Goal: Check status: Check status

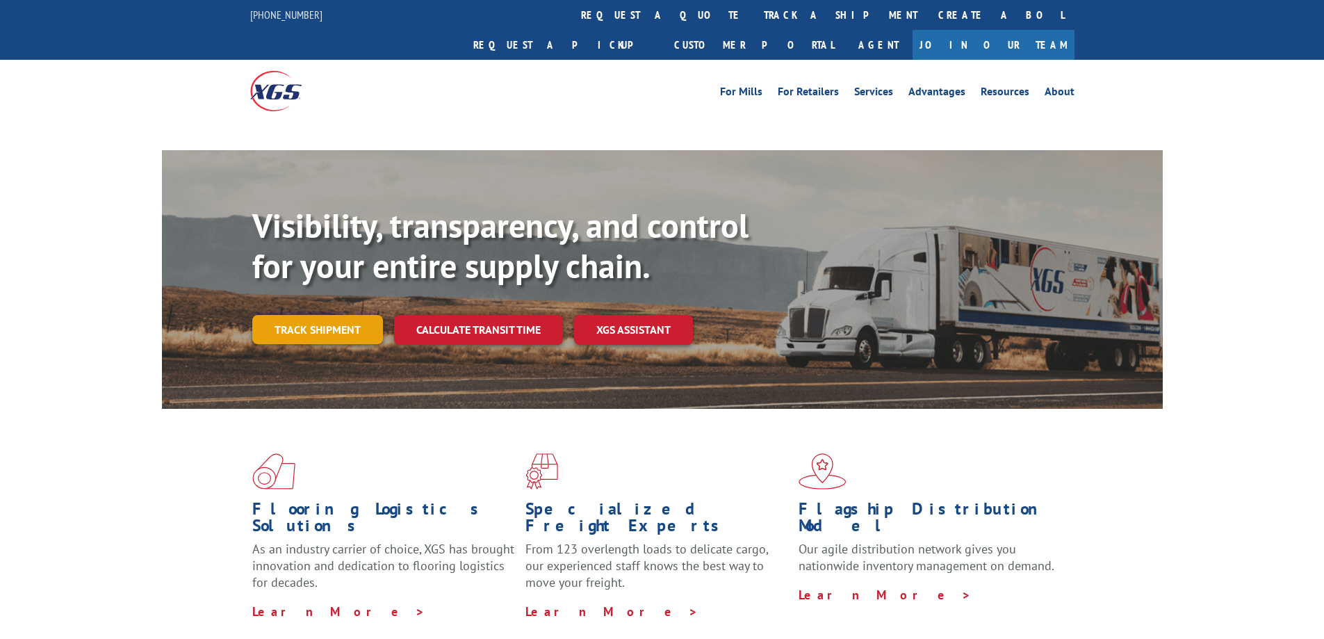
click at [288, 315] on link "Track shipment" at bounding box center [317, 329] width 131 height 29
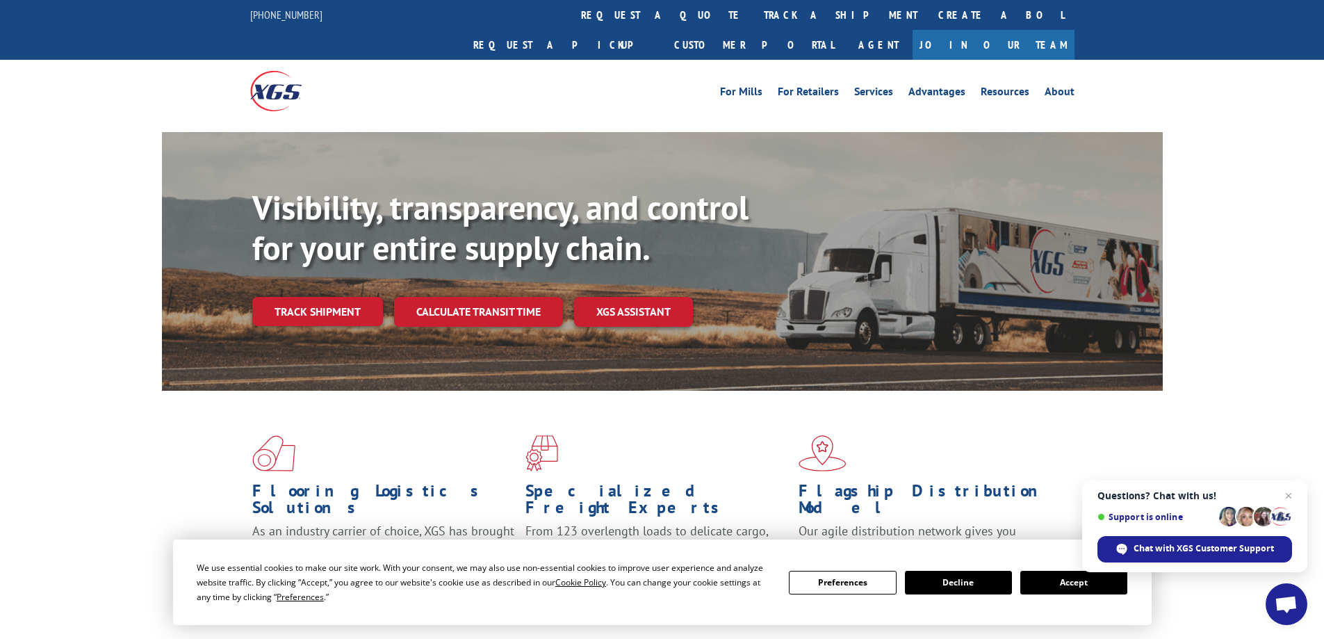
click at [1060, 574] on button "Accept" at bounding box center [1073, 583] width 107 height 24
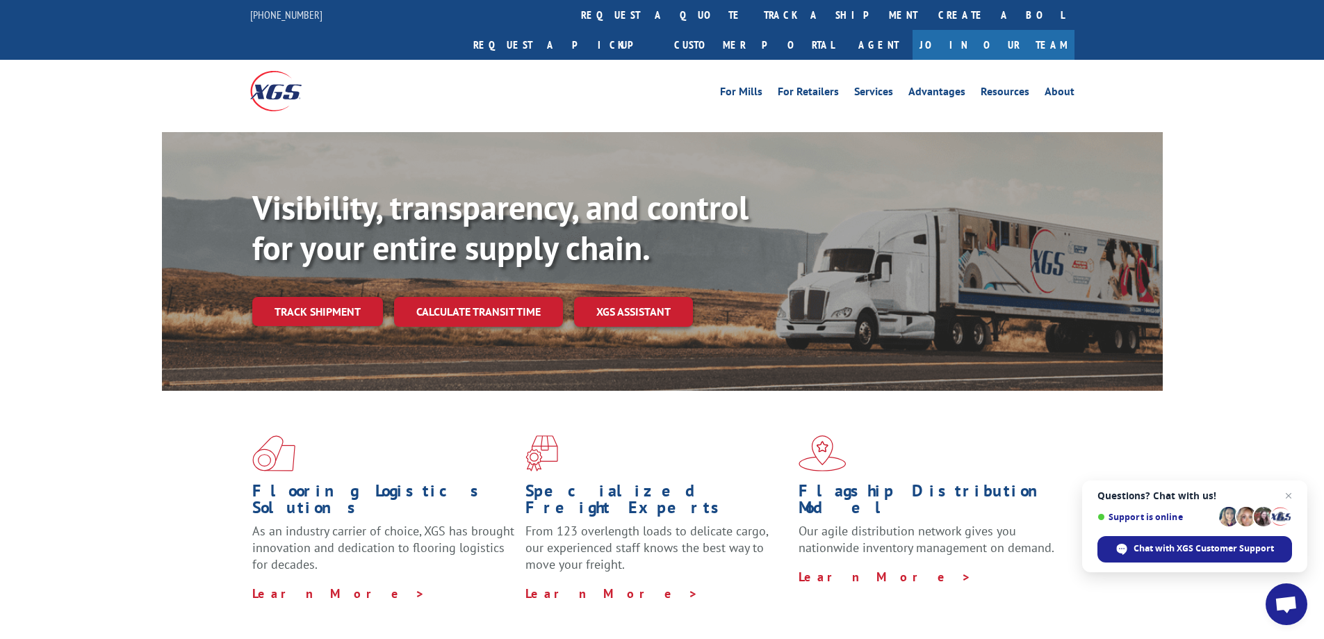
click at [293, 297] on link "Track shipment" at bounding box center [317, 311] width 131 height 29
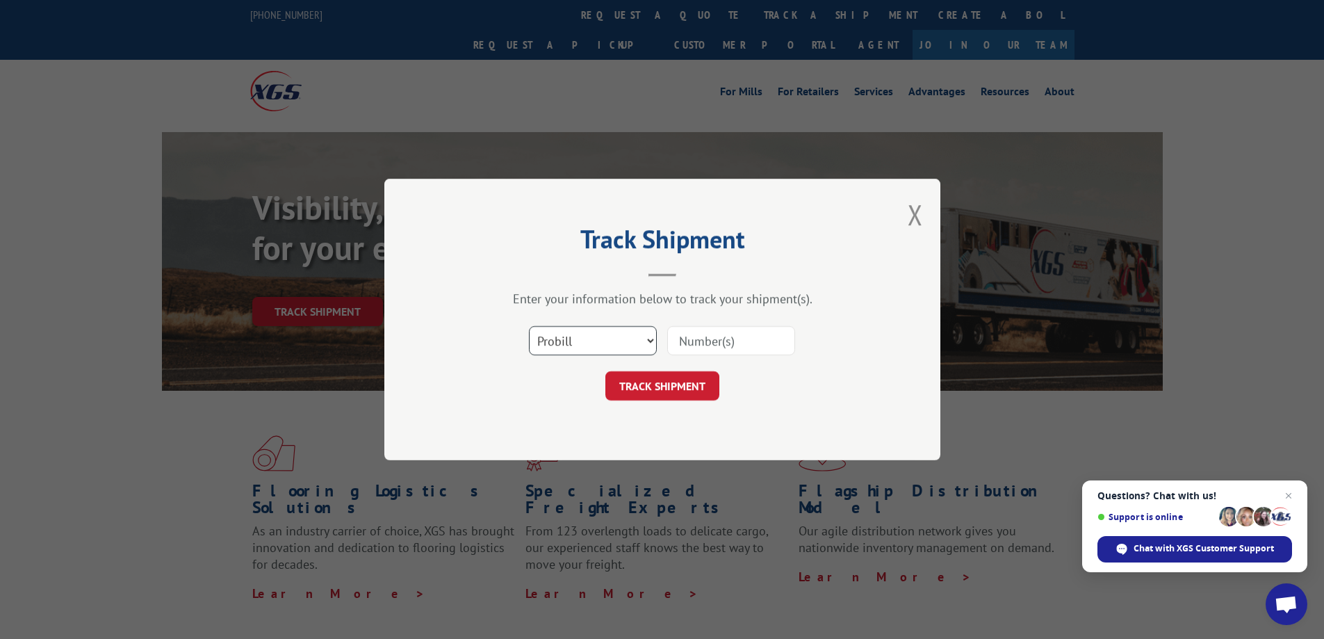
click at [653, 333] on select "Select category... Probill BOL PO" at bounding box center [593, 340] width 128 height 29
select select "bol"
click at [529, 326] on select "Select category... Probill BOL PO" at bounding box center [593, 340] width 128 height 29
click at [705, 341] on input at bounding box center [731, 340] width 128 height 29
type input "76938"
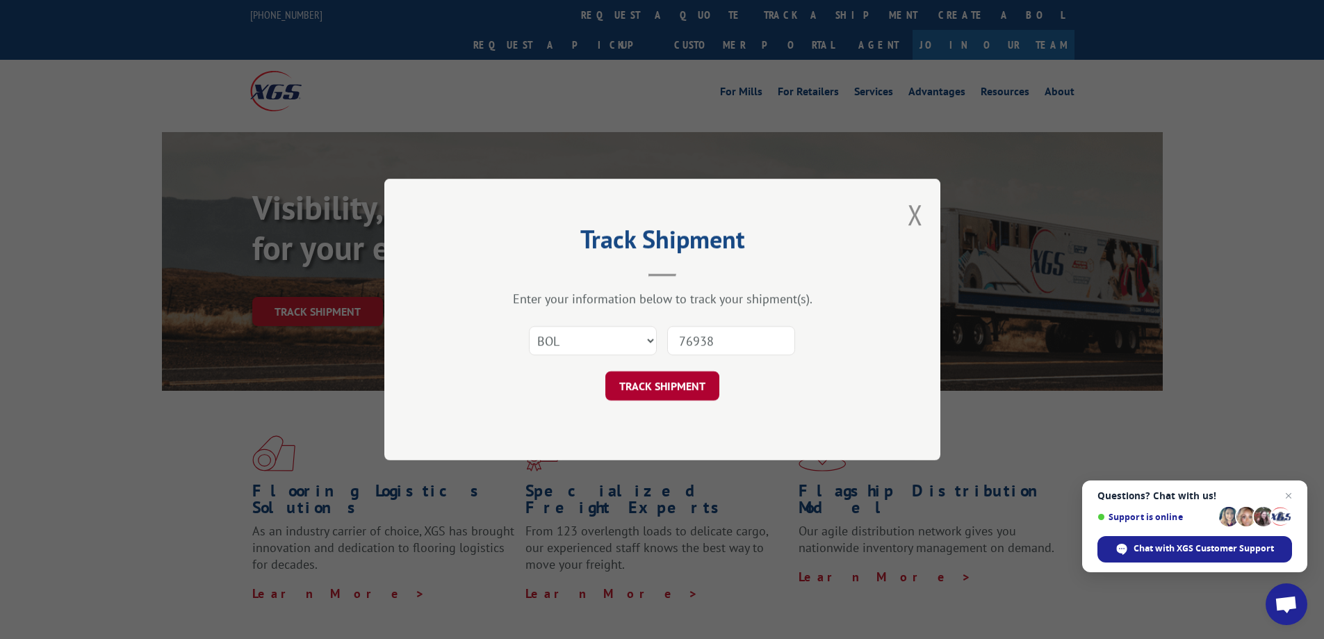
click at [620, 386] on button "TRACK SHIPMENT" at bounding box center [662, 385] width 114 height 29
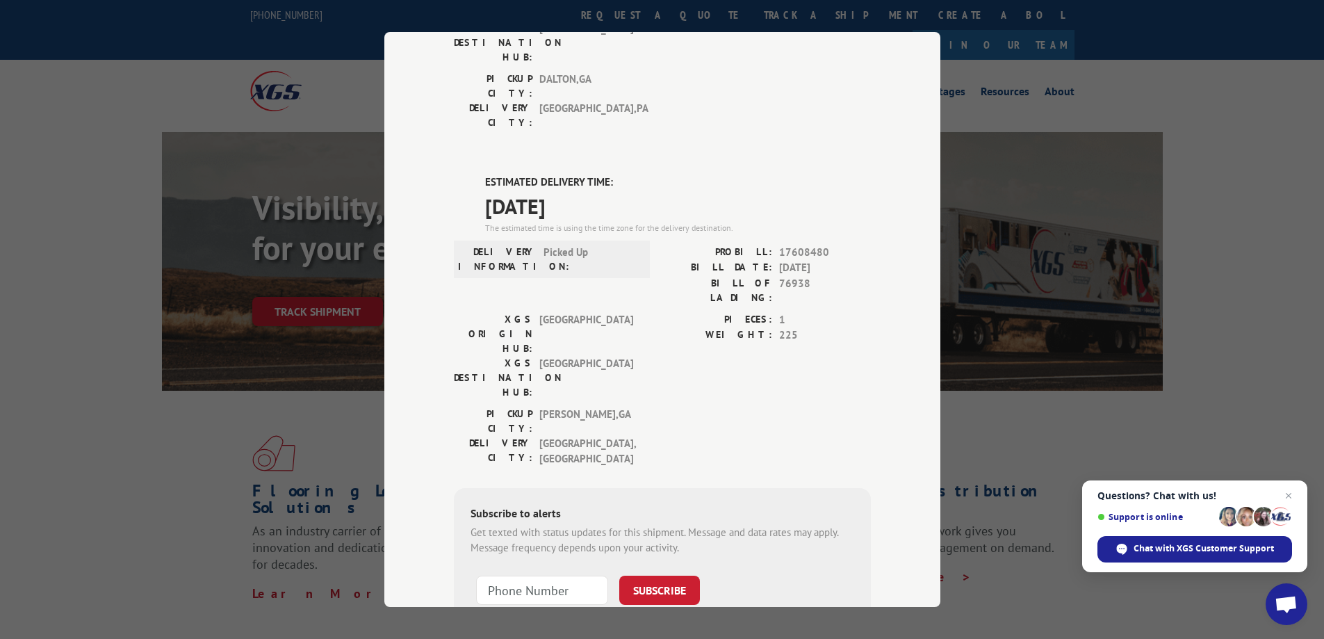
scroll to position [278, 0]
